Goal: Task Accomplishment & Management: Manage account settings

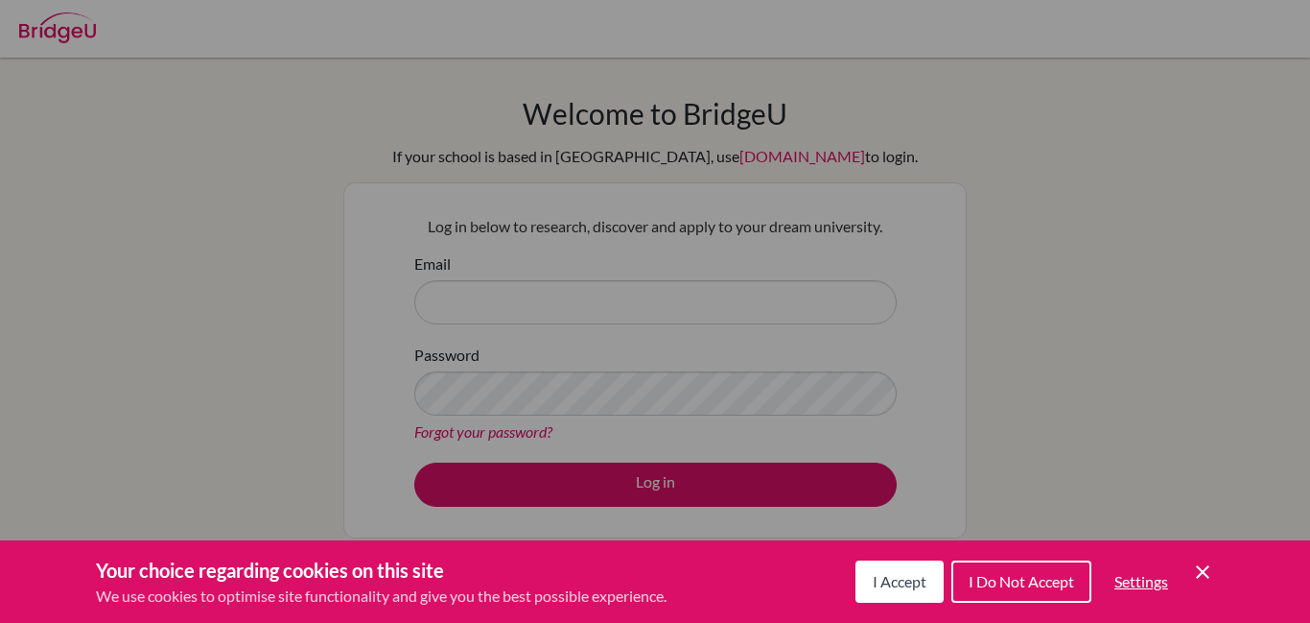
click at [976, 581] on span "I Do Not Accept" at bounding box center [1022, 581] width 106 height 18
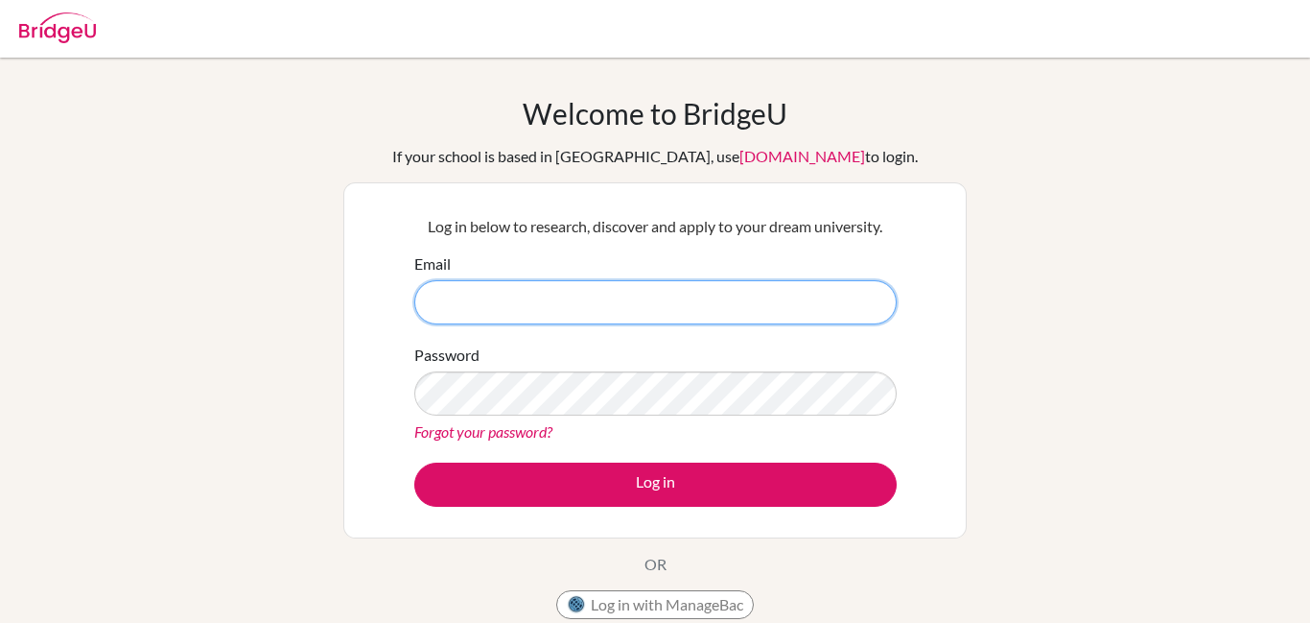
click at [676, 297] on input "Email" at bounding box center [655, 302] width 482 height 44
type input "[EMAIL_ADDRESS][PERSON_NAME][DOMAIN_NAME]"
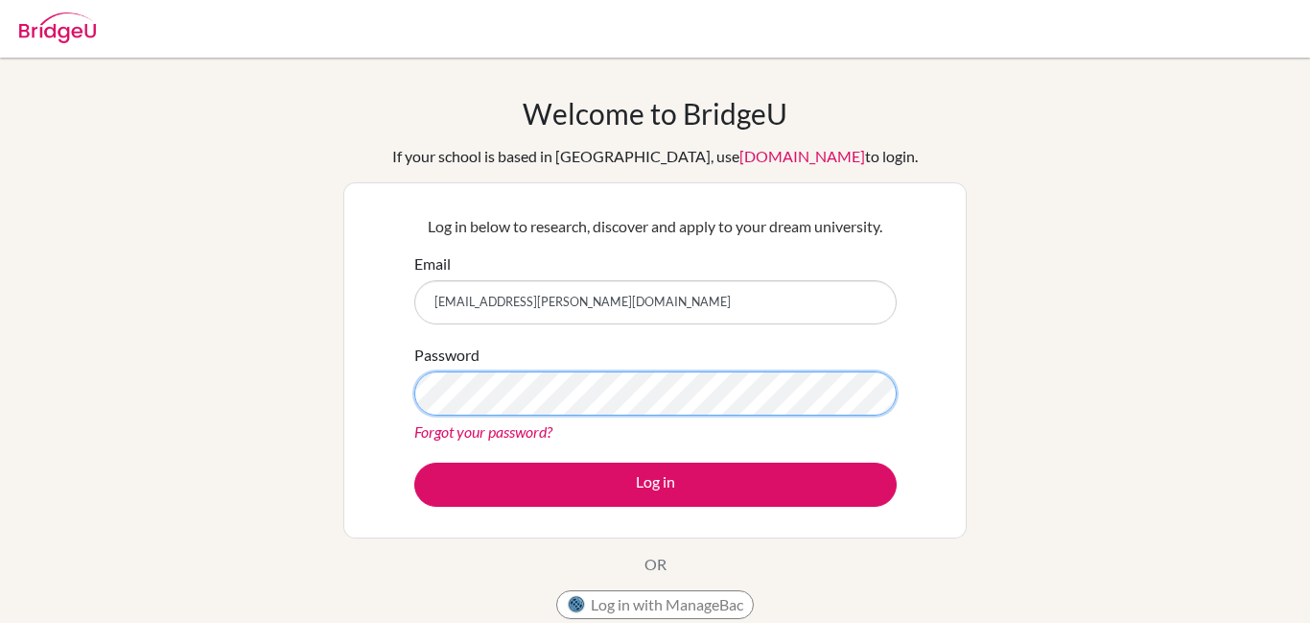
click at [414, 462] on button "Log in" at bounding box center [655, 484] width 482 height 44
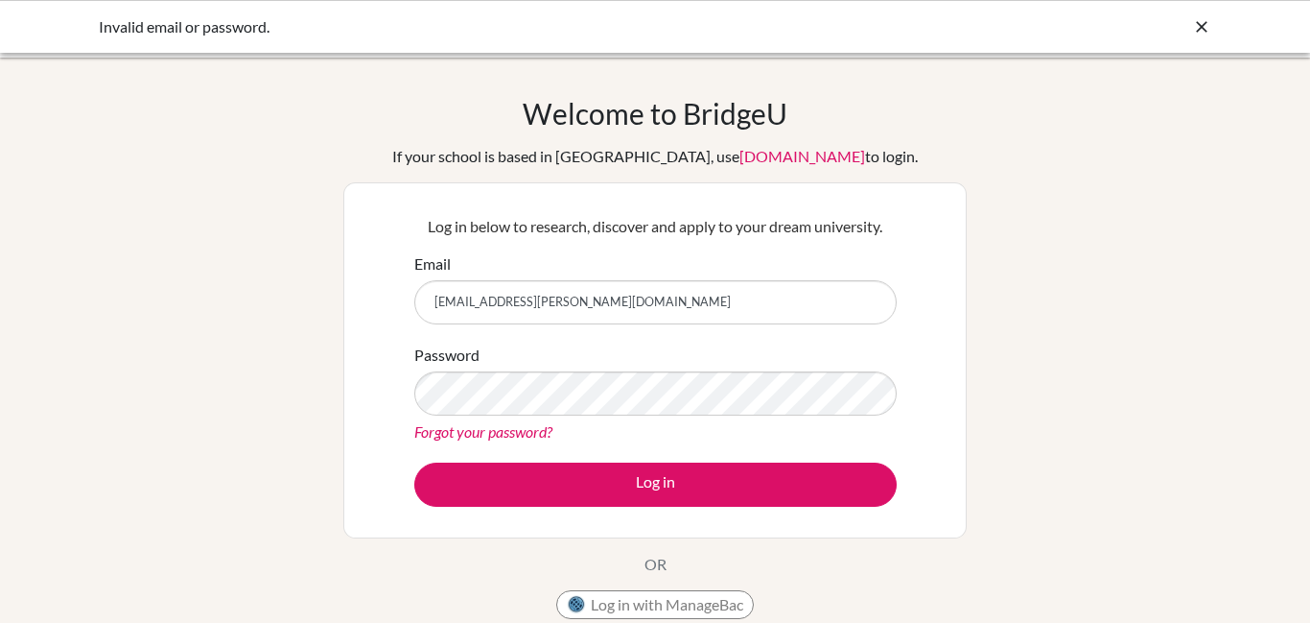
click at [541, 431] on link "Forgot your password?" at bounding box center [483, 431] width 138 height 18
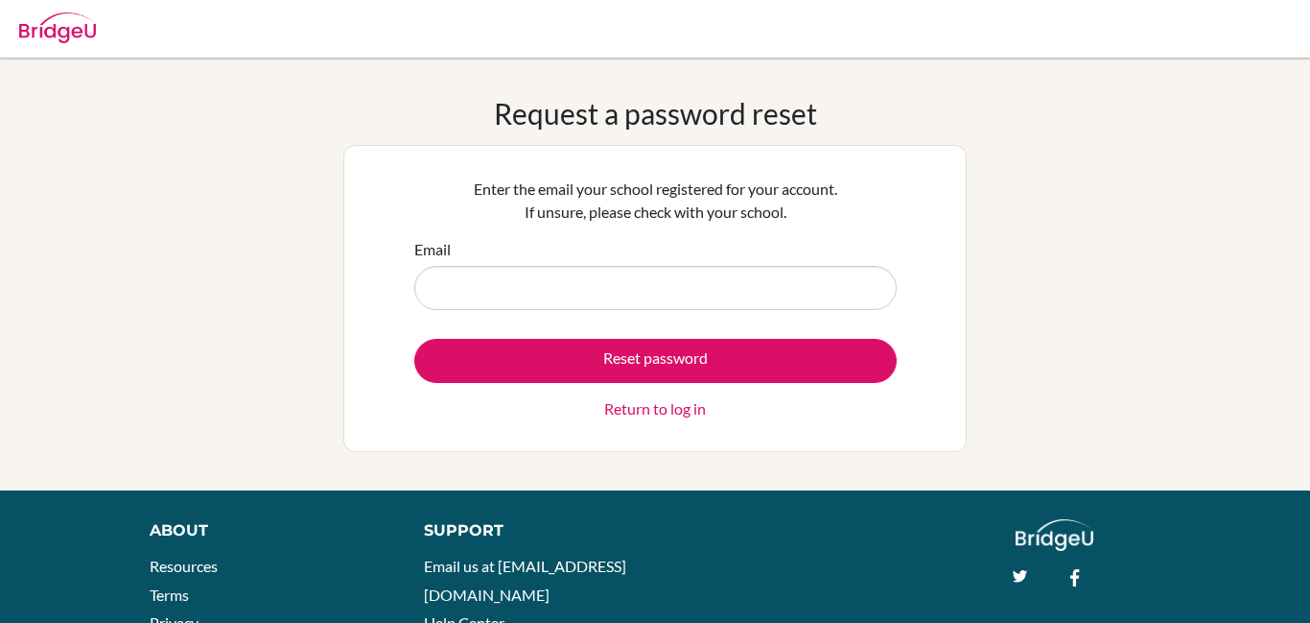
click at [623, 414] on link "Return to log in" at bounding box center [655, 408] width 102 height 23
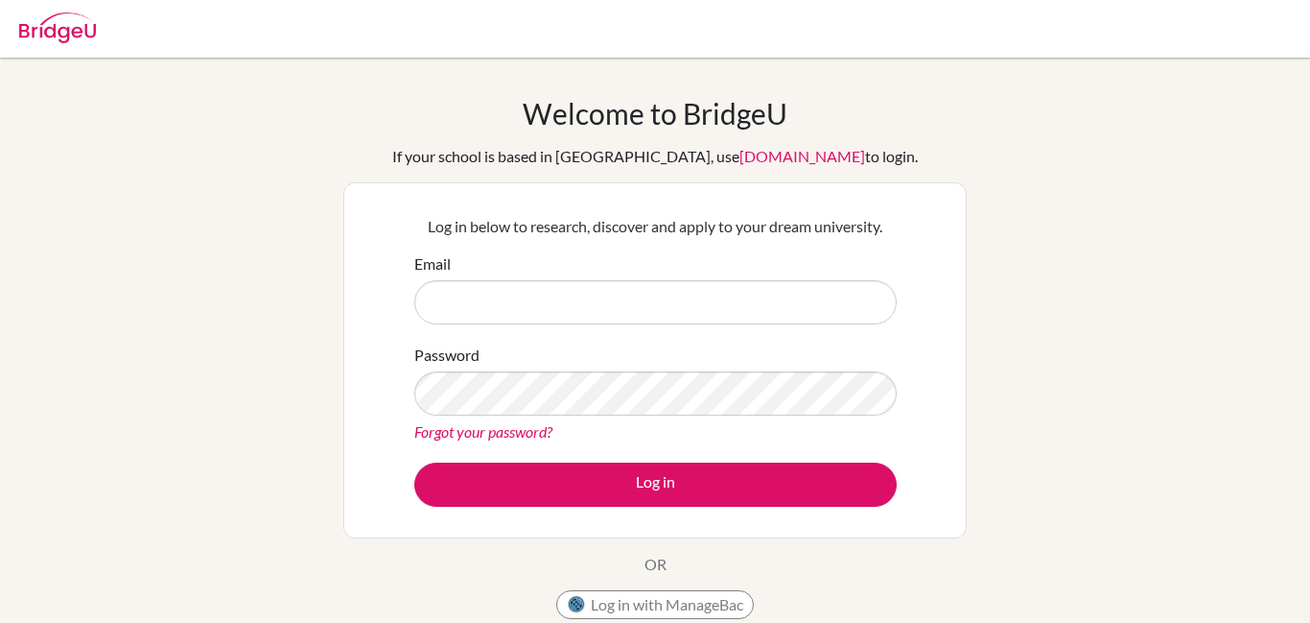
type input "h"
type input "[EMAIL_ADDRESS][PERSON_NAME][DOMAIN_NAME]"
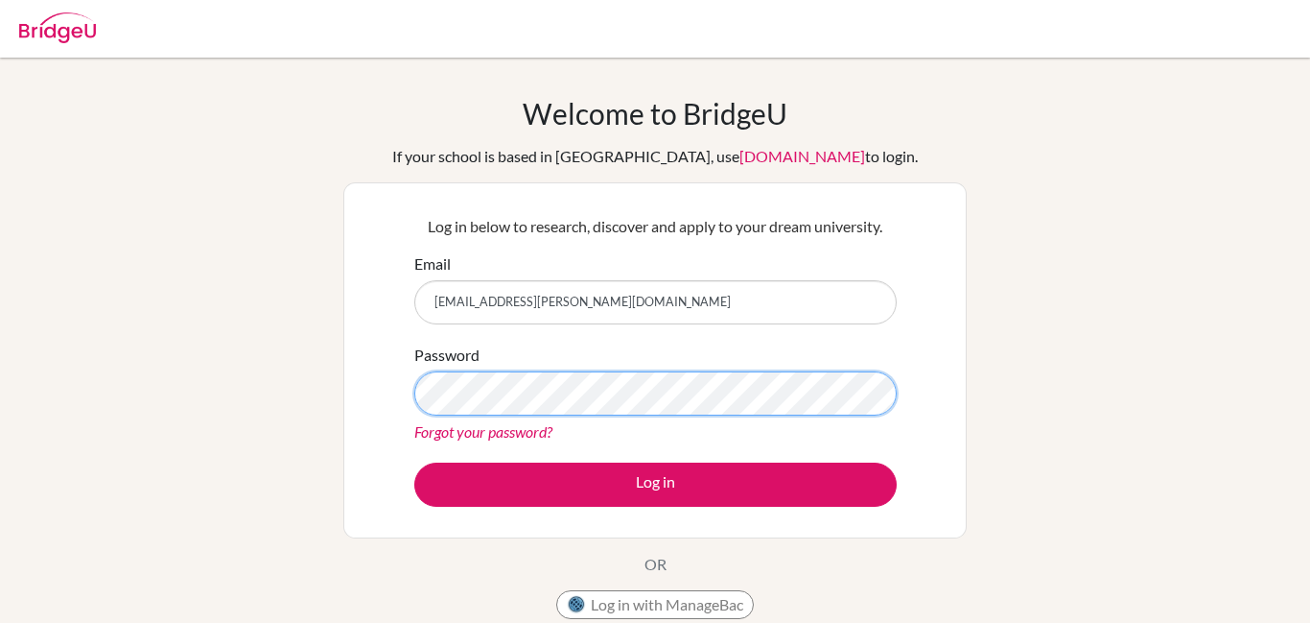
click at [414, 462] on button "Log in" at bounding box center [655, 484] width 482 height 44
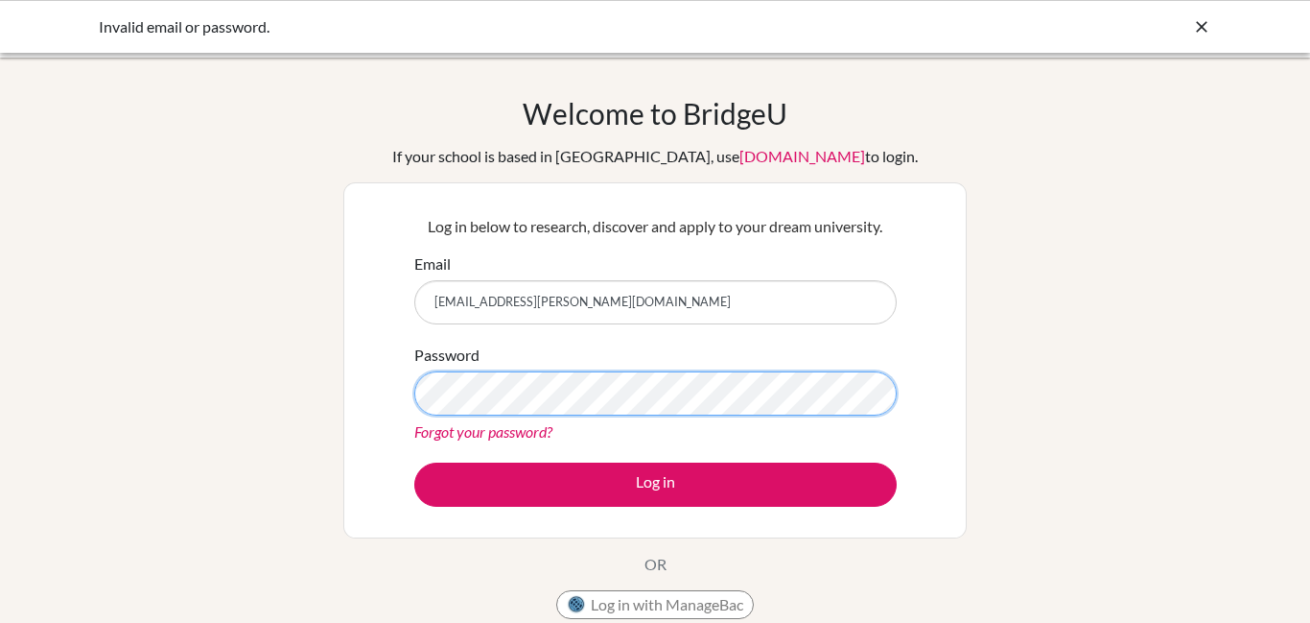
click at [414, 462] on button "Log in" at bounding box center [655, 484] width 482 height 44
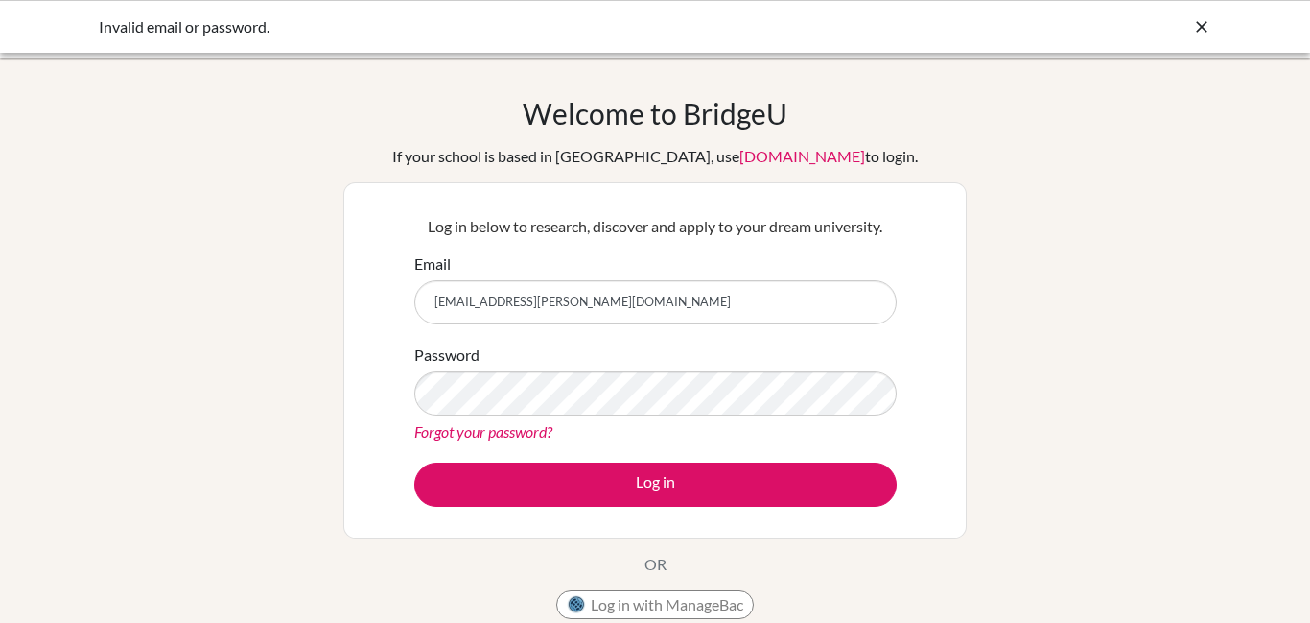
click at [502, 430] on link "Forgot your password?" at bounding box center [483, 431] width 138 height 18
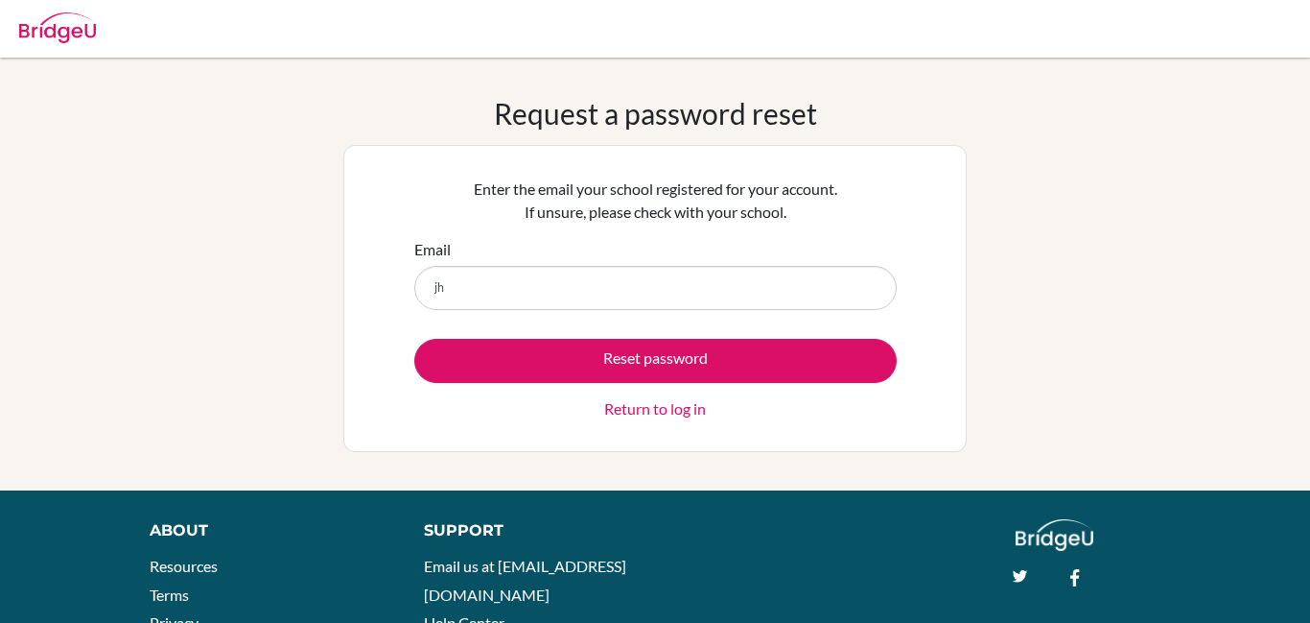
type input "[EMAIL_ADDRESS][PERSON_NAME][DOMAIN_NAME]"
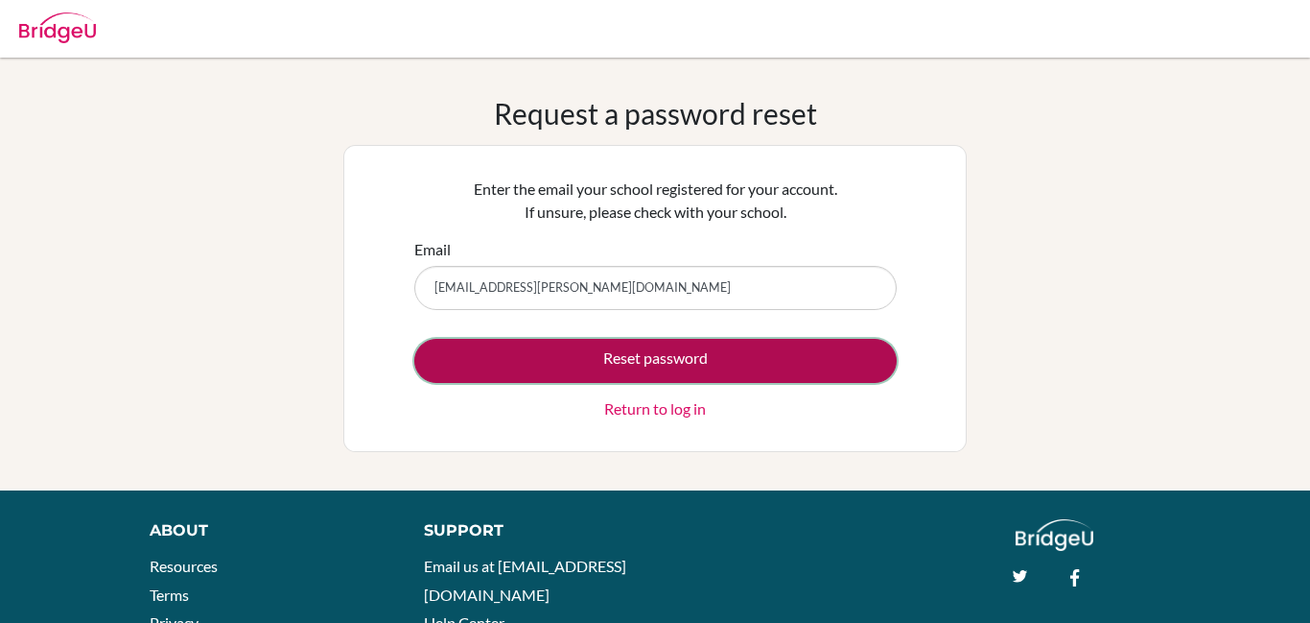
click at [536, 346] on button "Reset password" at bounding box center [655, 361] width 482 height 44
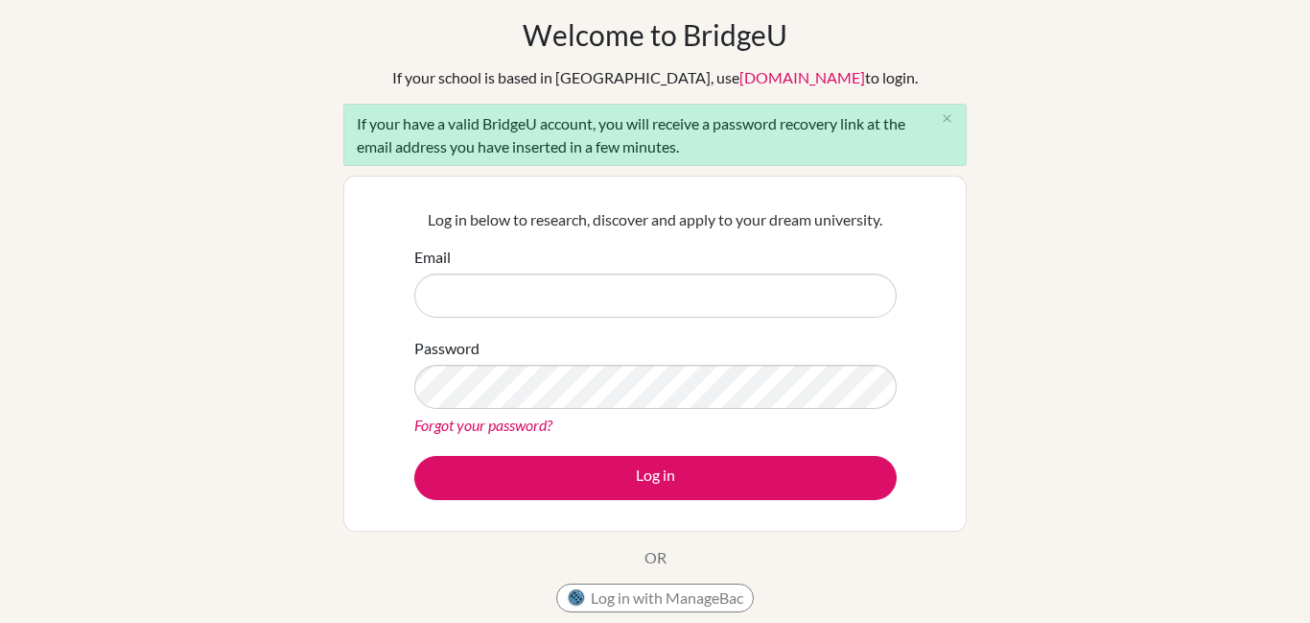
scroll to position [91, 0]
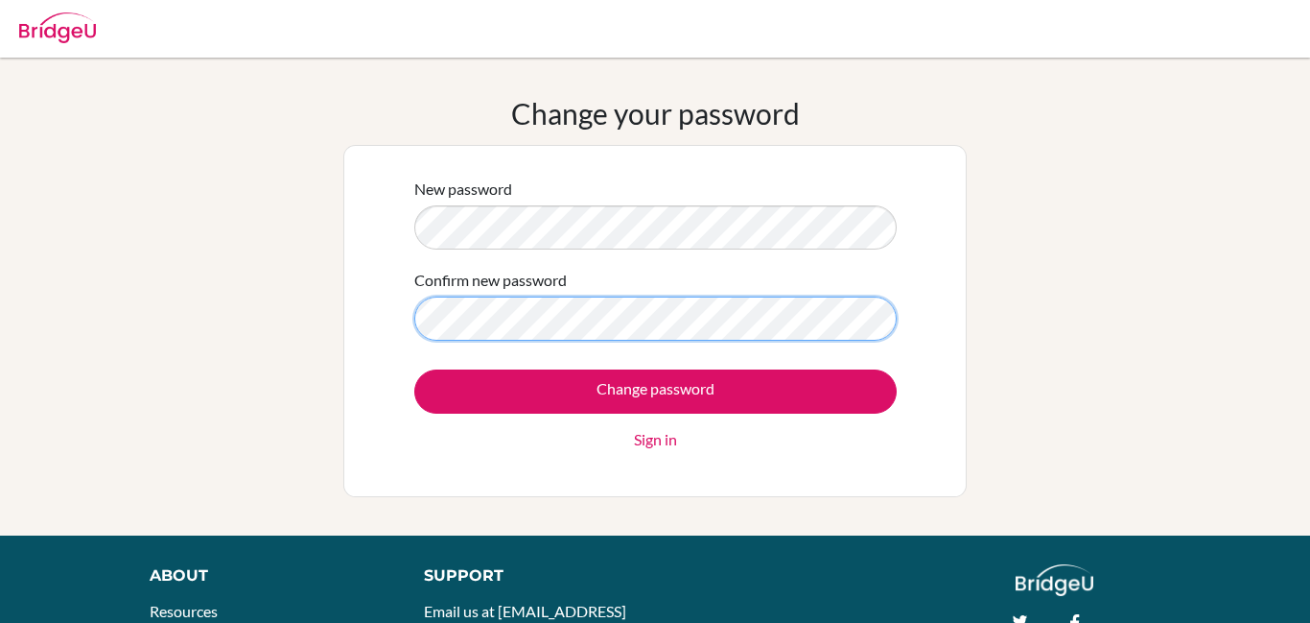
click at [414, 369] on input "Change password" at bounding box center [655, 391] width 482 height 44
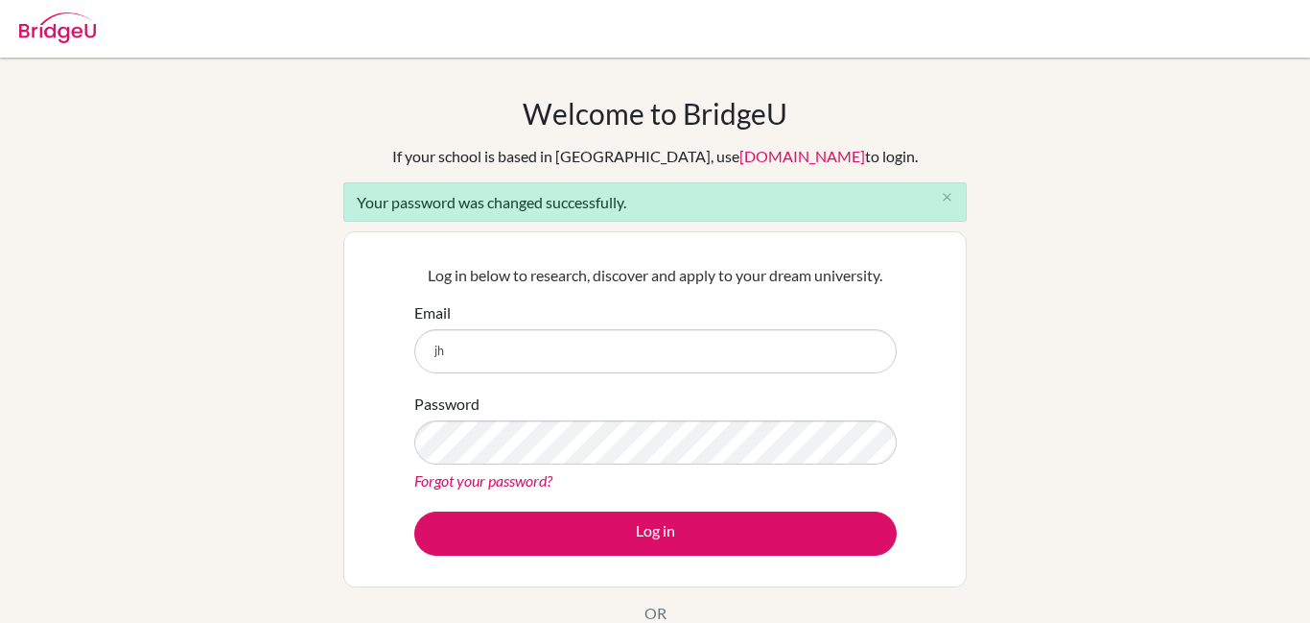
type input "[EMAIL_ADDRESS][PERSON_NAME][DOMAIN_NAME]"
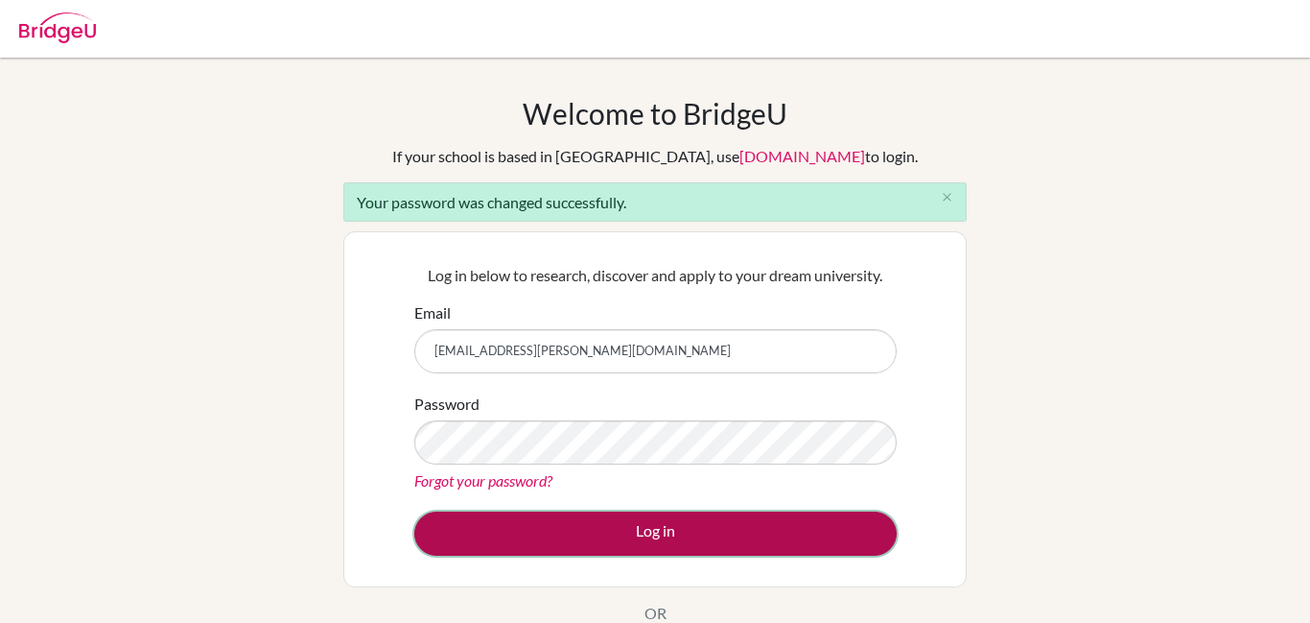
click at [584, 553] on button "Log in" at bounding box center [655, 533] width 482 height 44
